Goal: Task Accomplishment & Management: Manage account settings

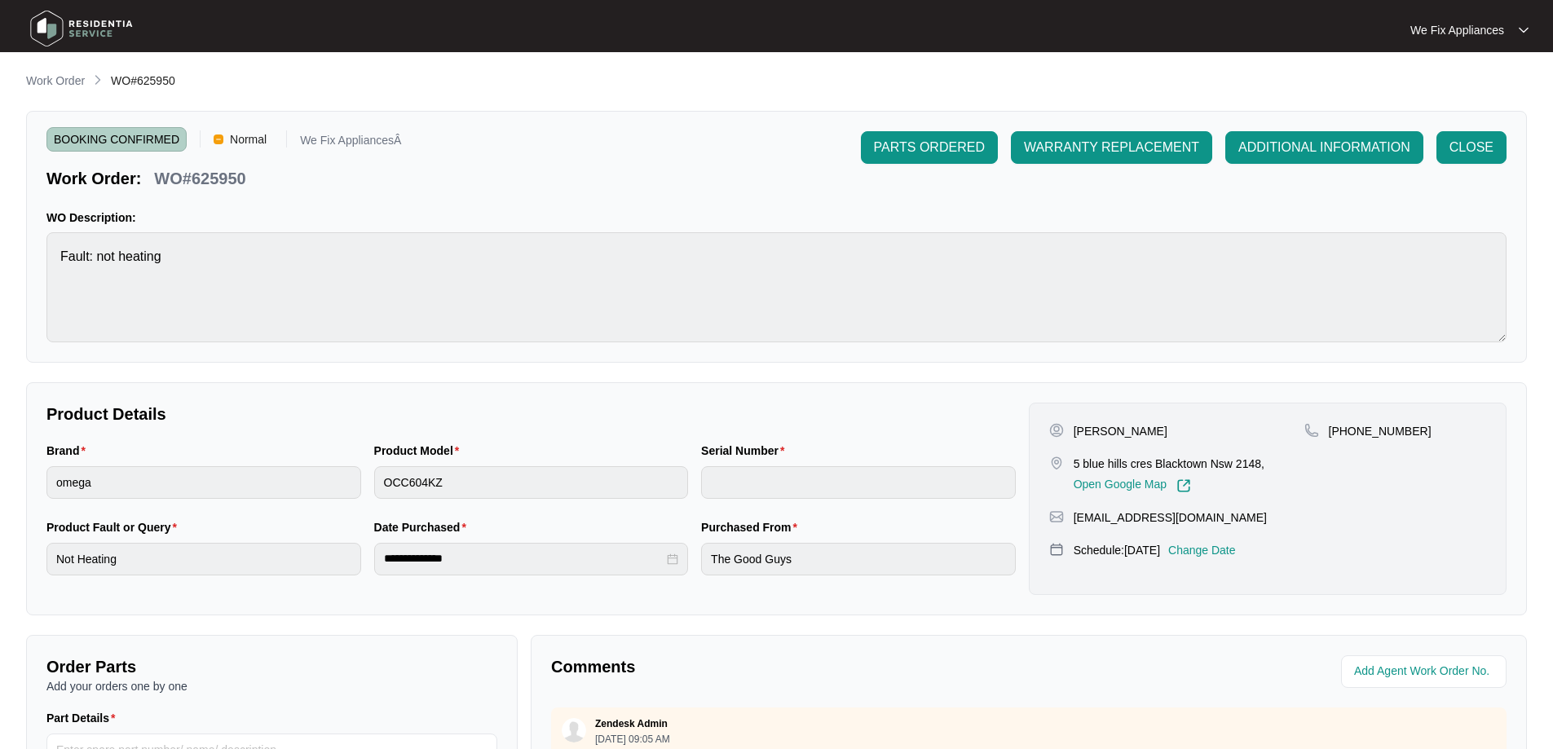
click at [80, 33] on img at bounding box center [81, 28] width 114 height 49
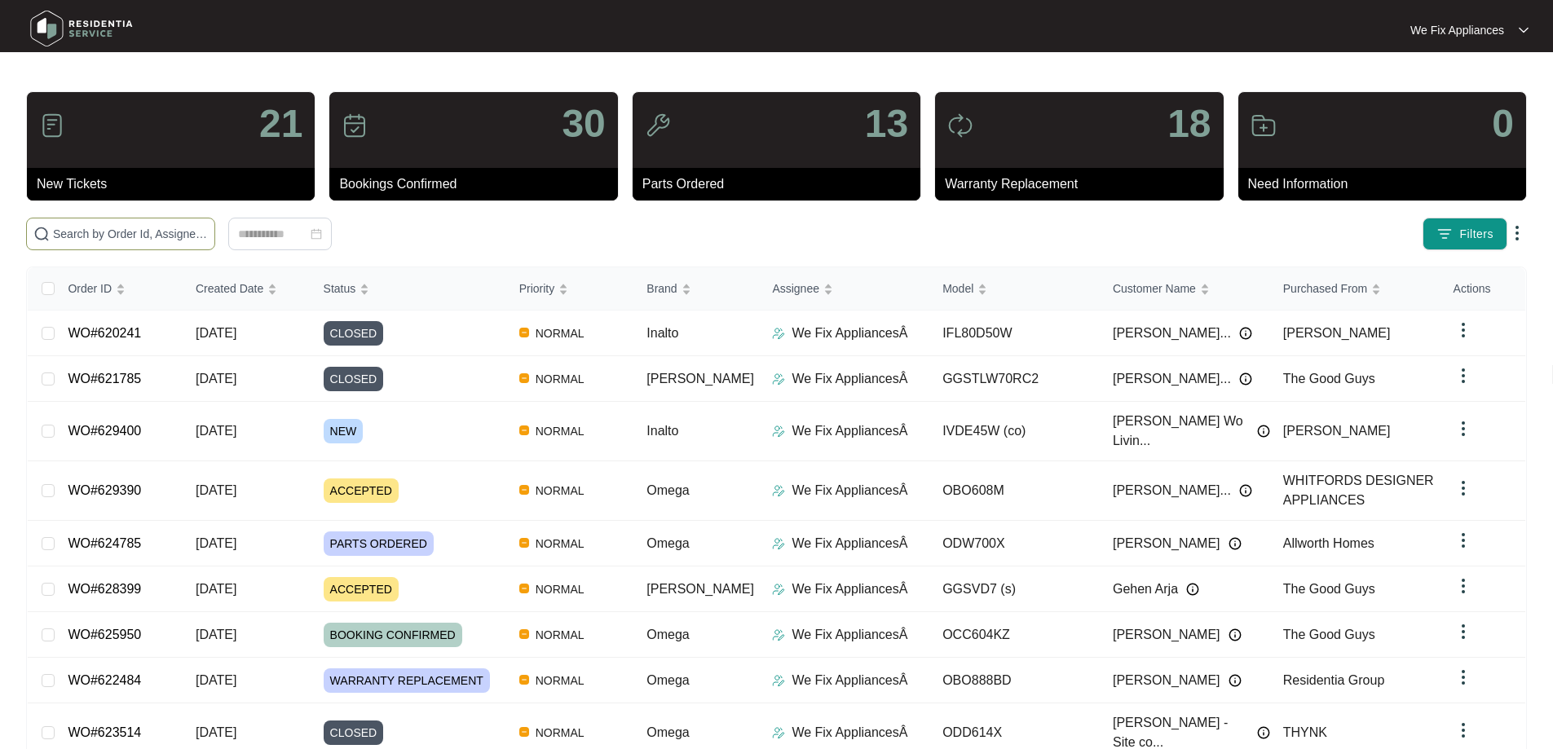
drag, startPoint x: 121, startPoint y: 221, endPoint x: 52, endPoint y: 219, distance: 68.5
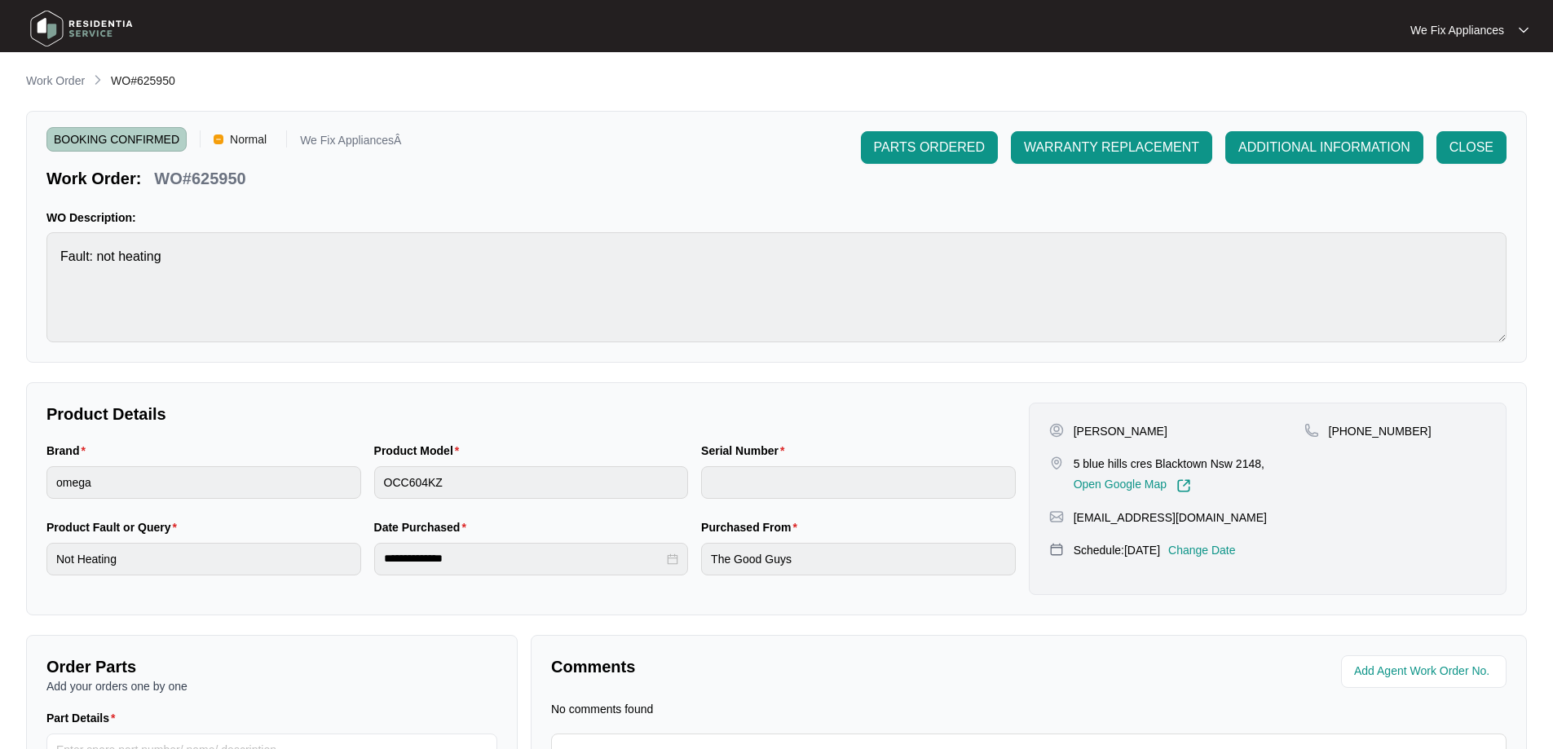
click at [89, 34] on div at bounding box center [776, 374] width 1553 height 749
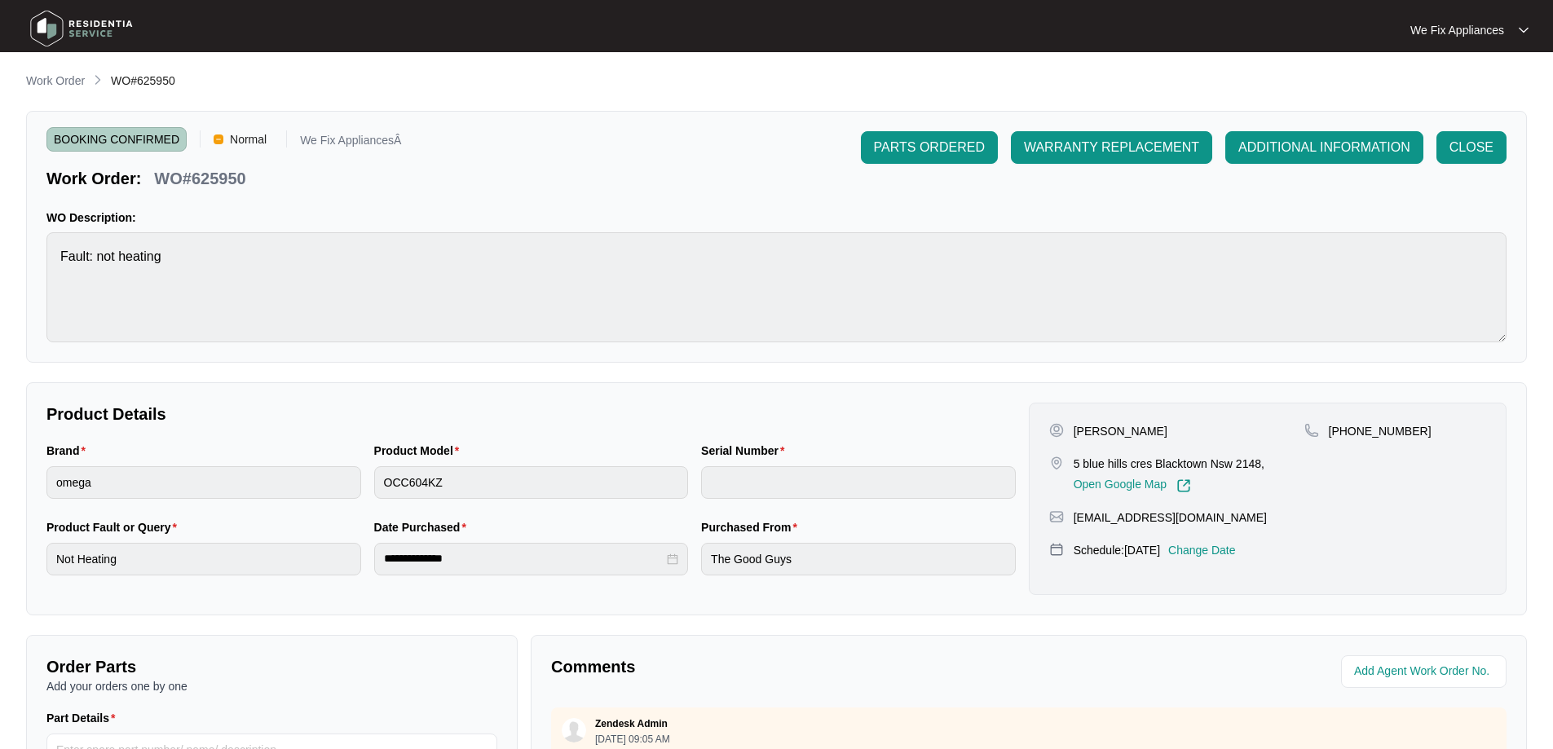
click at [86, 27] on img at bounding box center [81, 28] width 114 height 49
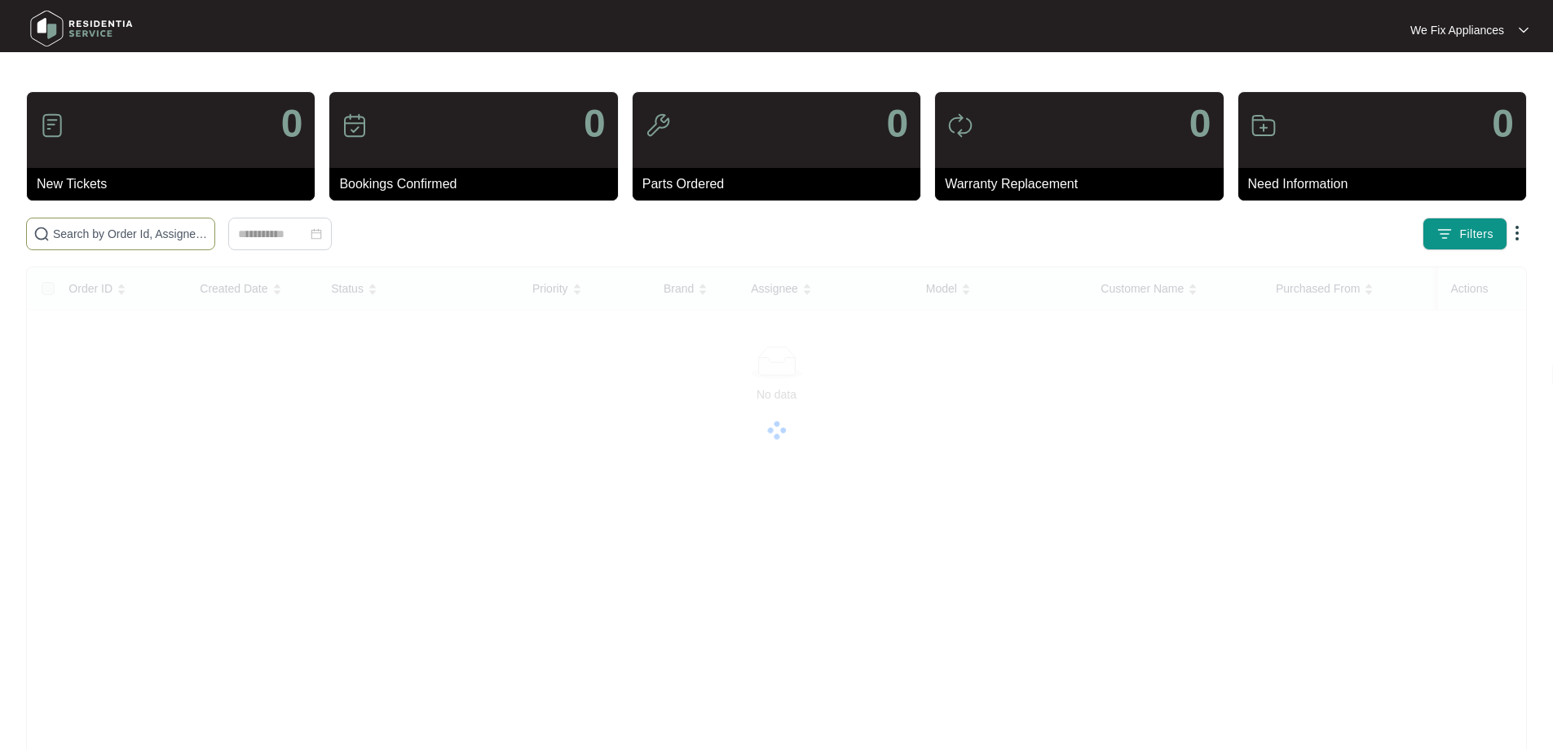
paste input "622509"
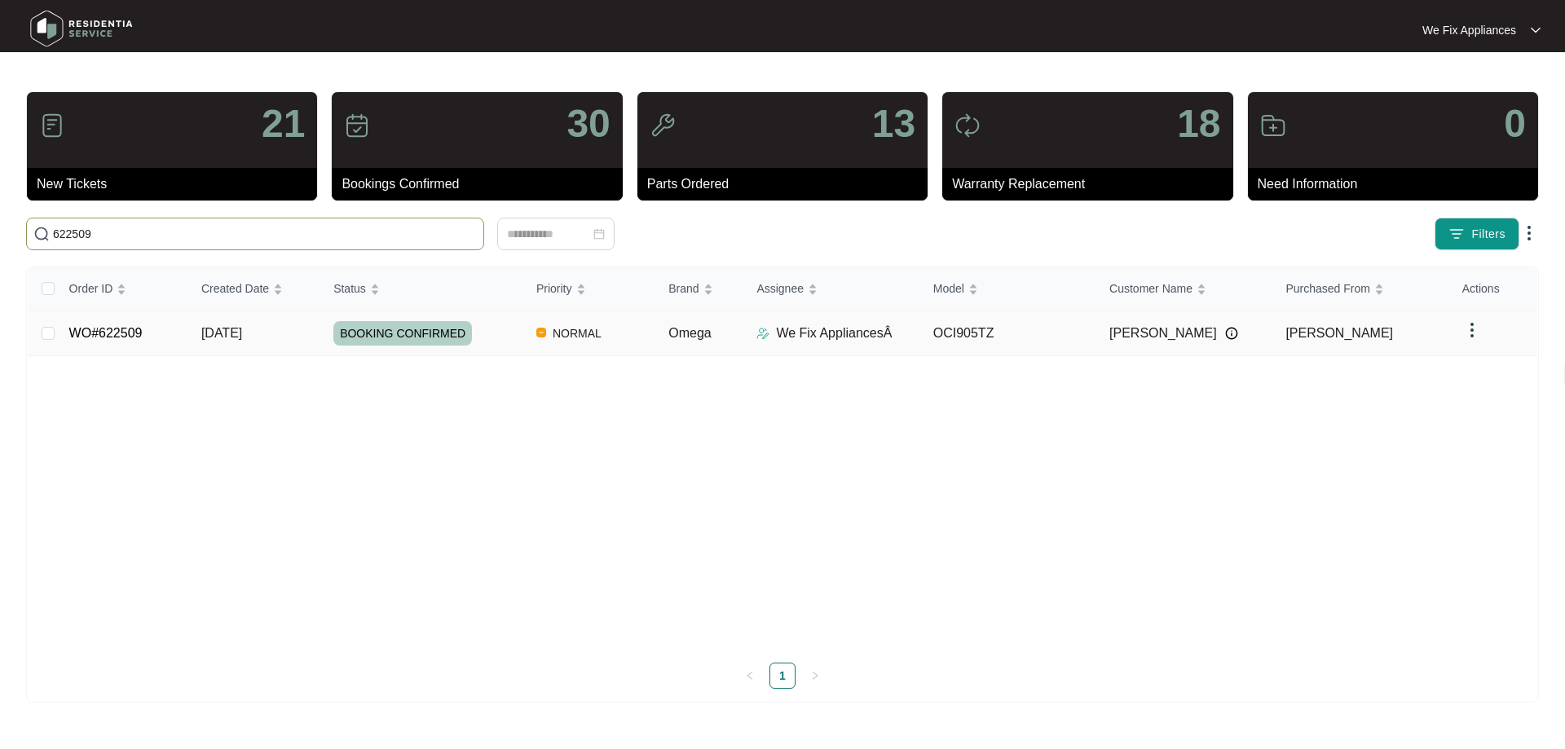
type input "622509"
click at [128, 327] on link "WO#622509" at bounding box center [105, 333] width 73 height 14
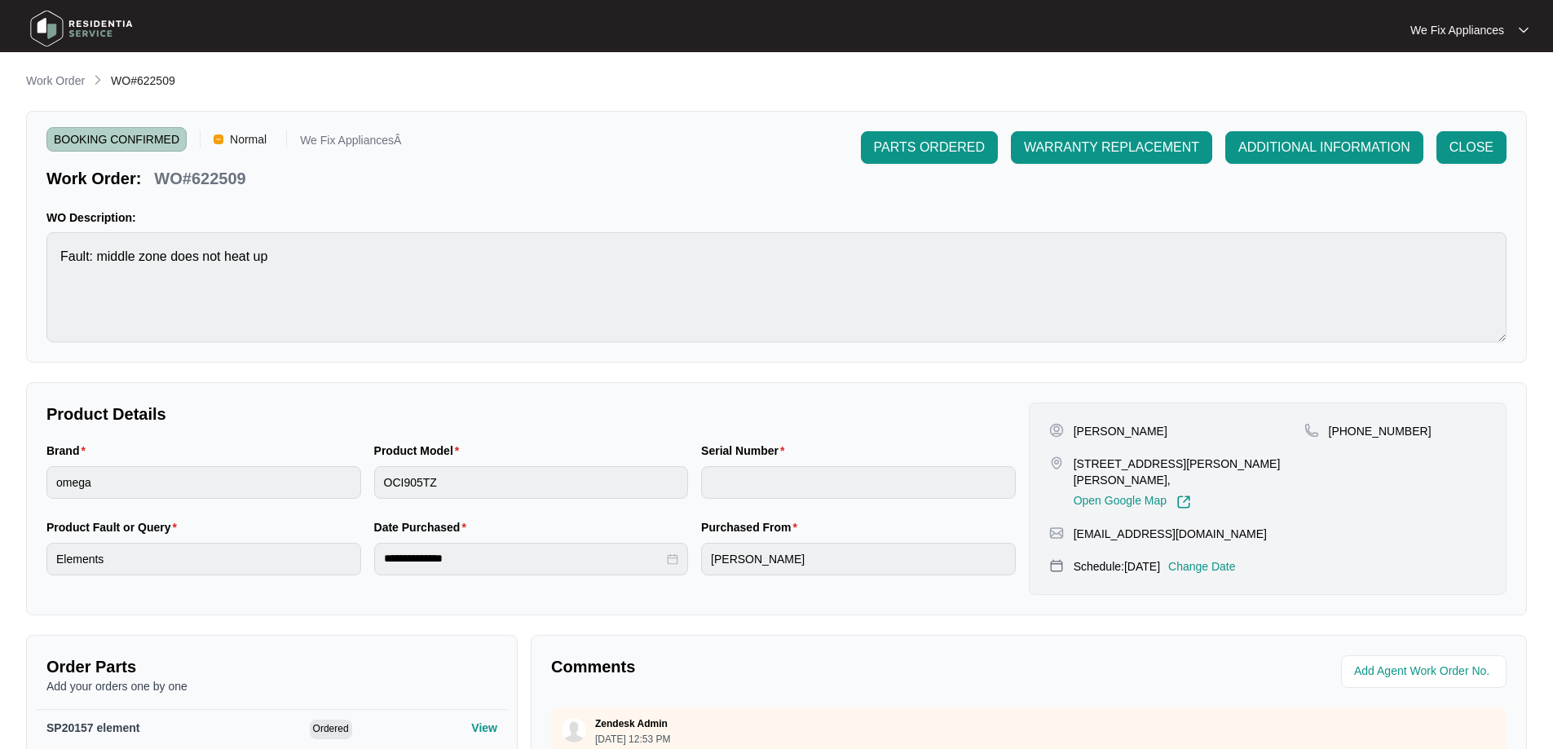
scroll to position [326, 0]
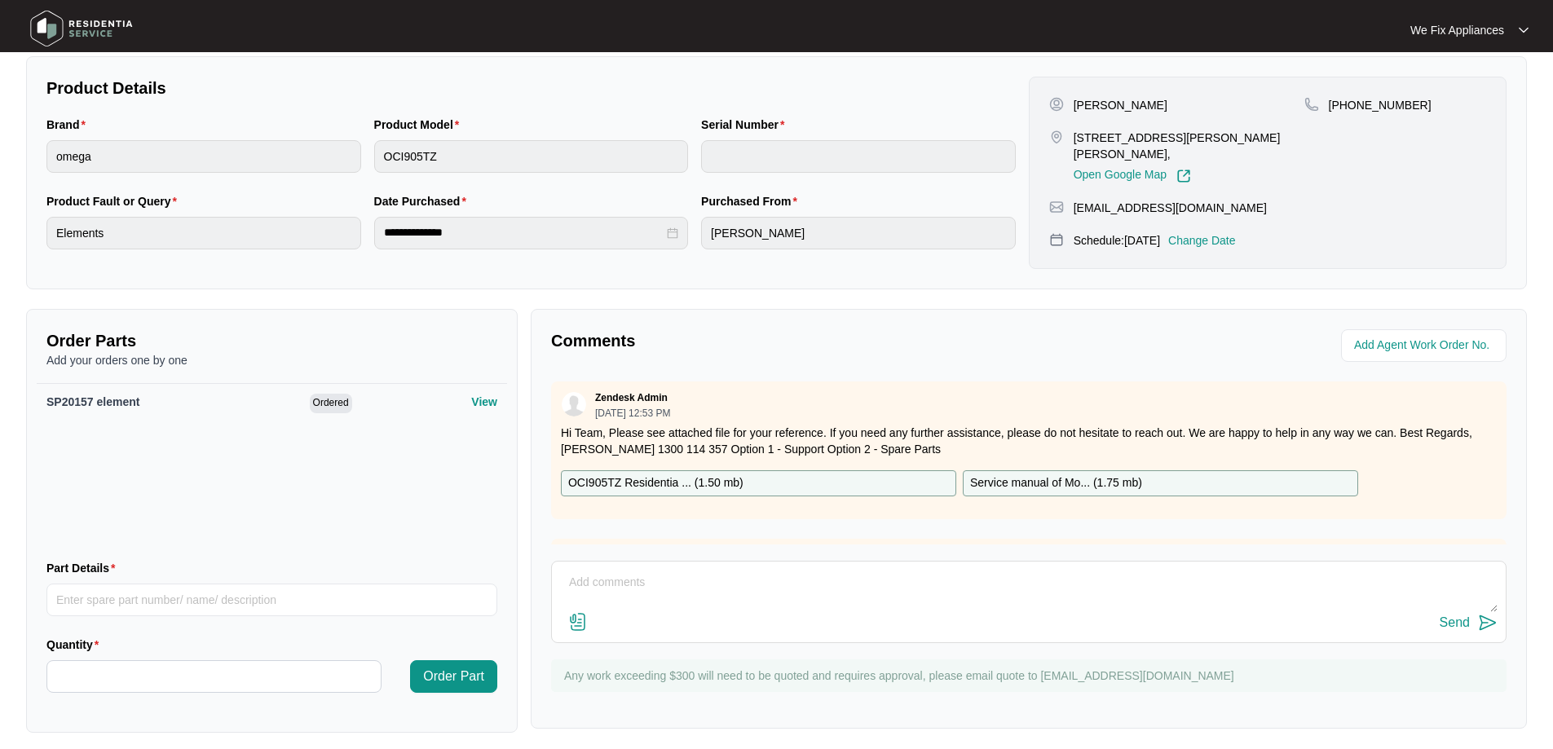
click at [1225, 234] on p "Change Date" at bounding box center [1202, 240] width 68 height 16
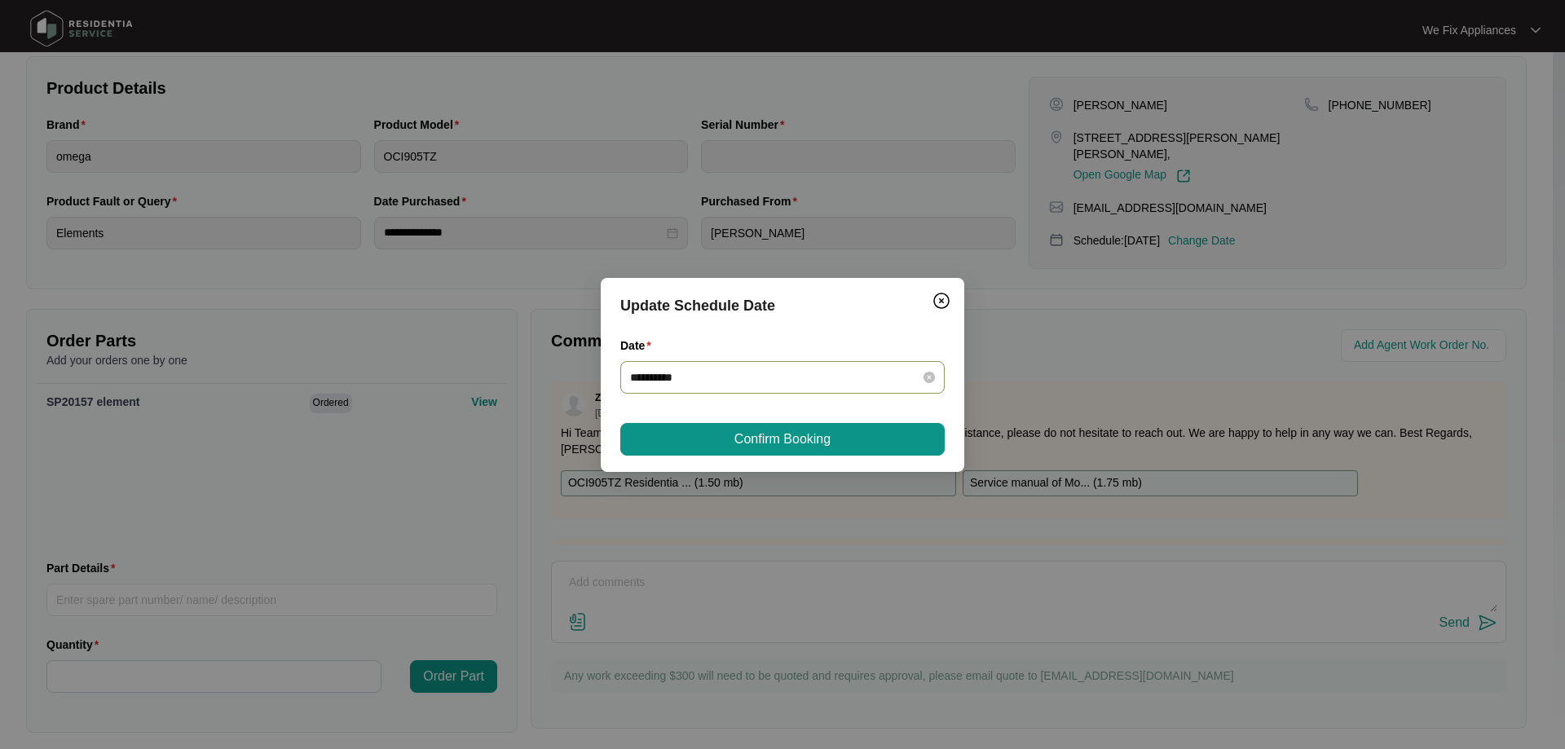
drag, startPoint x: 722, startPoint y: 367, endPoint x: 713, endPoint y: 378, distance: 14.0
click at [722, 370] on div "**********" at bounding box center [782, 377] width 324 height 33
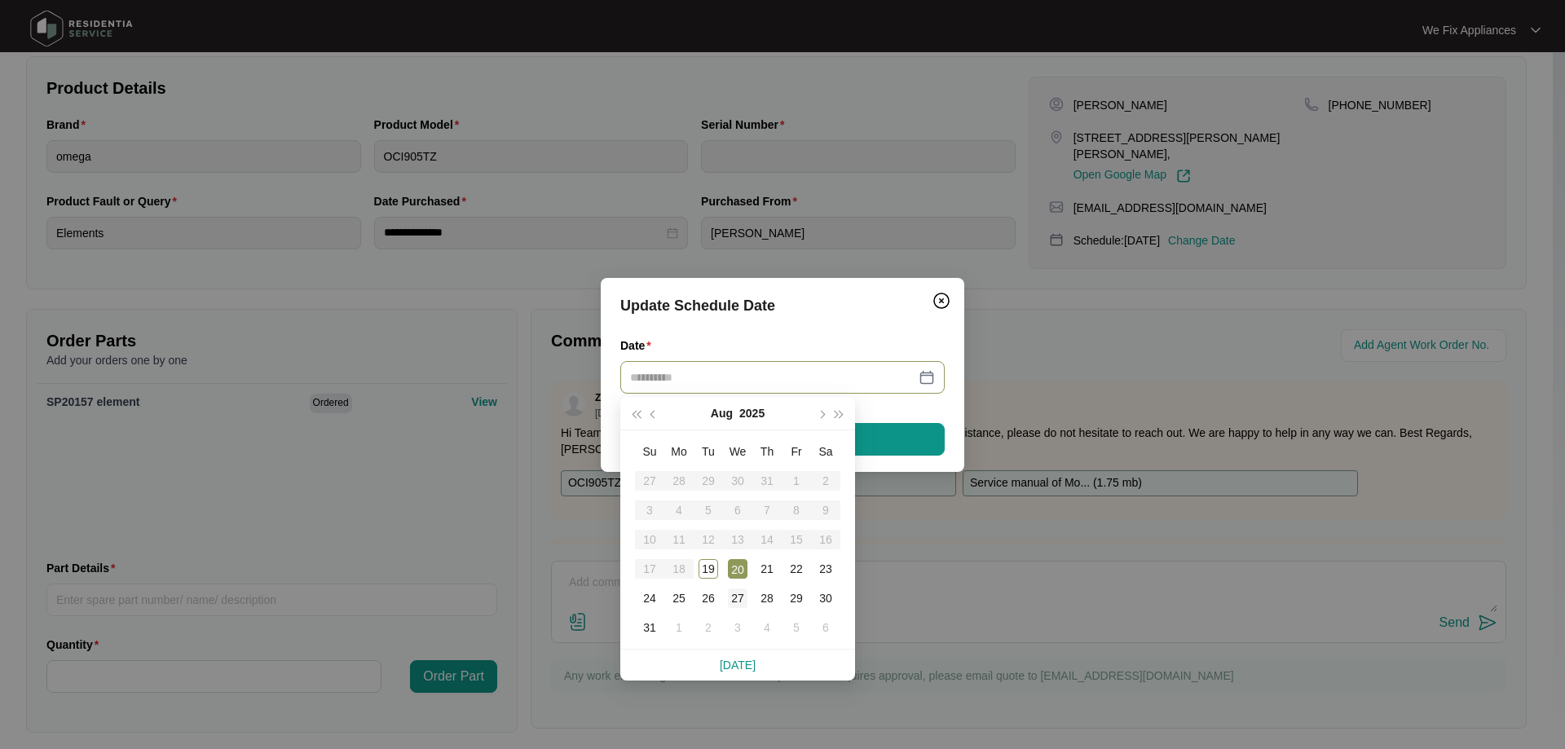
click at [734, 602] on div "27" at bounding box center [738, 599] width 20 height 20
type input "**********"
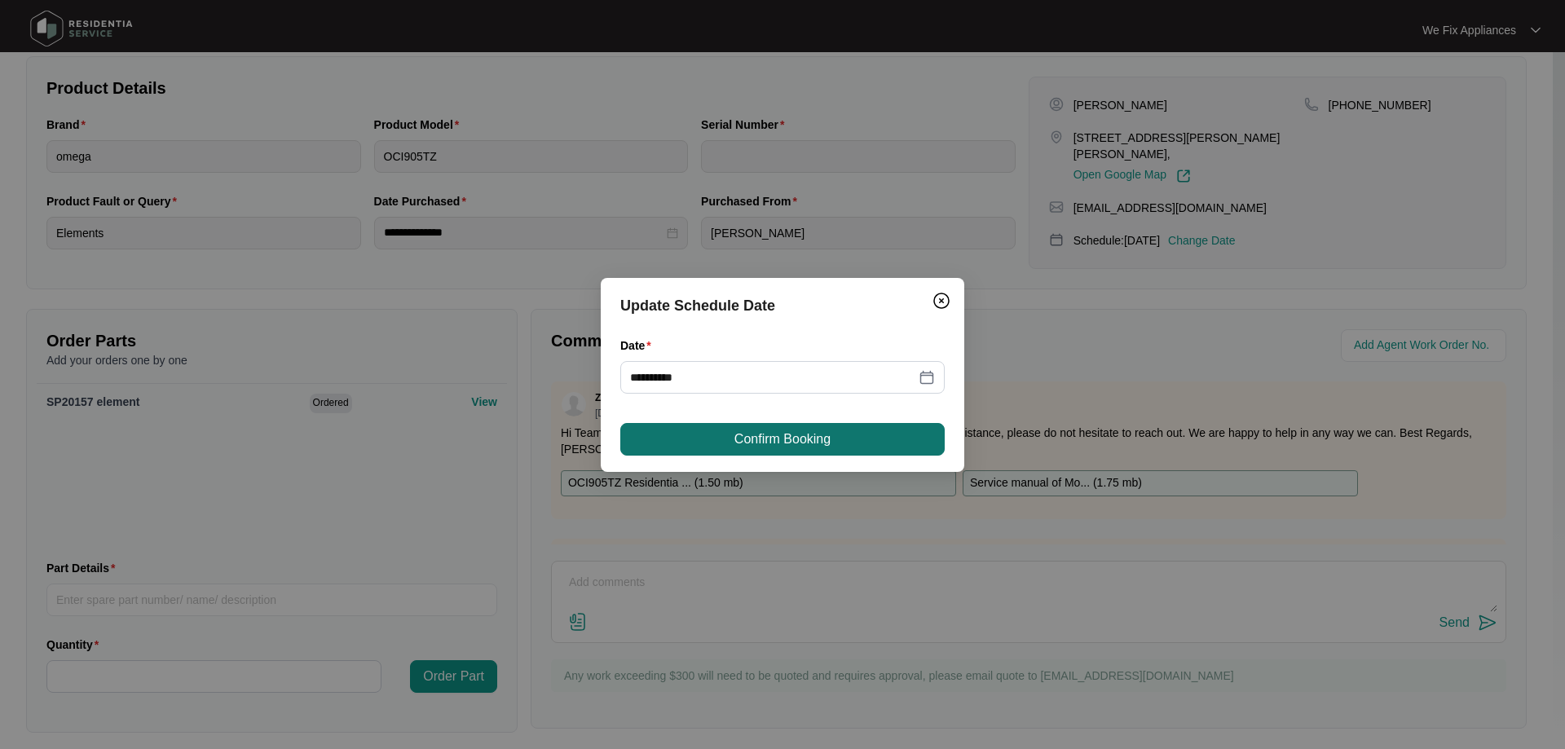
click at [769, 430] on span "Confirm Booking" at bounding box center [783, 440] width 96 height 20
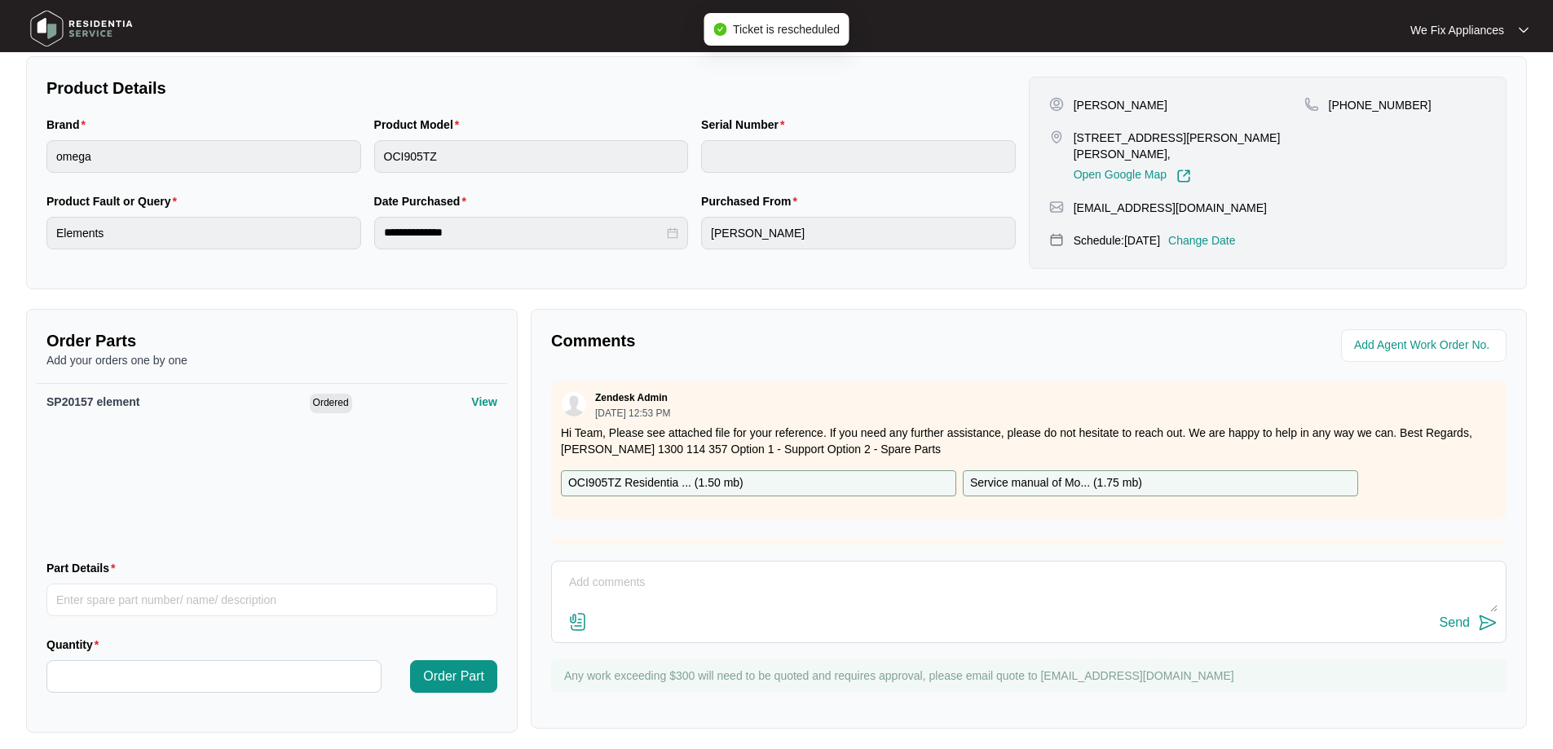
click at [666, 594] on textarea at bounding box center [1029, 591] width 938 height 42
click at [1484, 609] on textarea "Hi guys, customer rebooked for [DATE] thank you." at bounding box center [1029, 591] width 938 height 42
type textarea "Hi guys, customer rebooked for [DATE] thank you."
click at [1449, 622] on div "Send" at bounding box center [1455, 623] width 30 height 15
click at [108, 29] on img at bounding box center [81, 28] width 114 height 49
